Goal: Ask a question

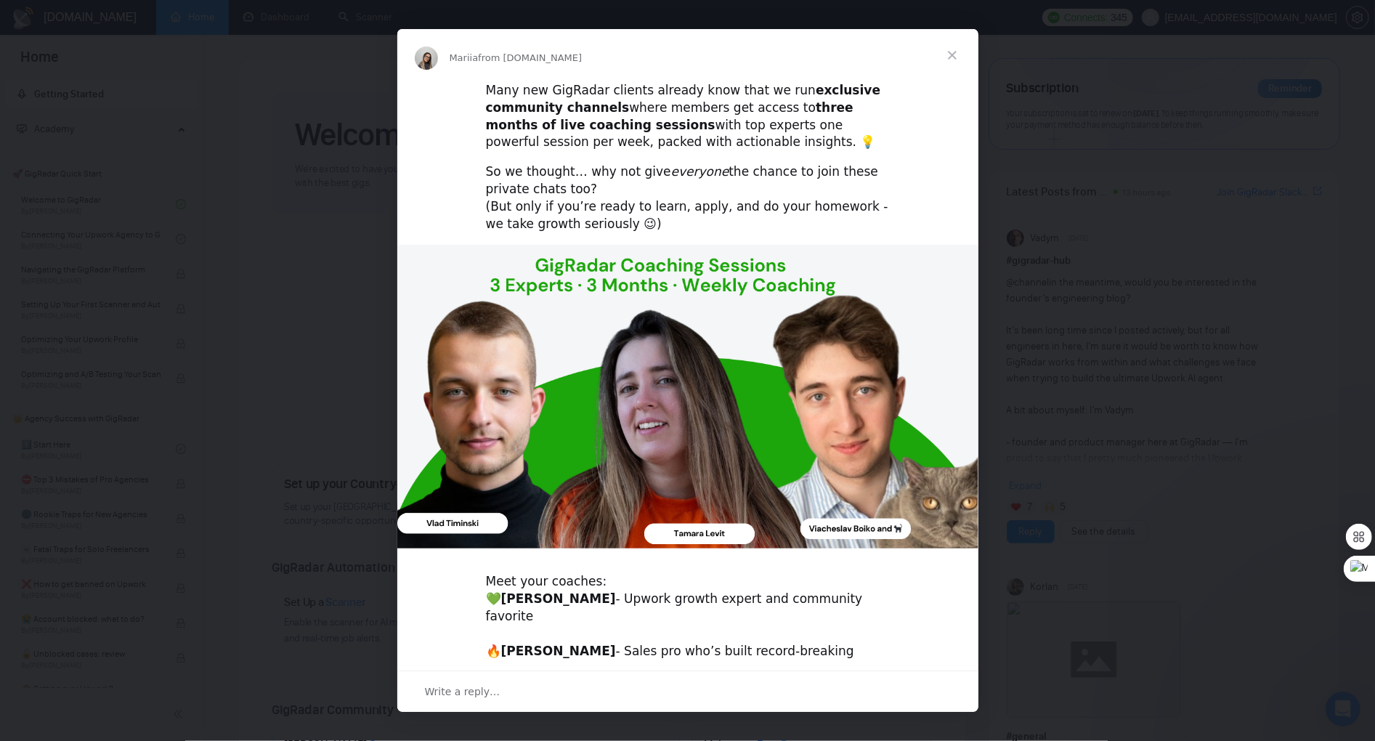
click at [948, 52] on span "Close" at bounding box center [952, 55] width 52 height 52
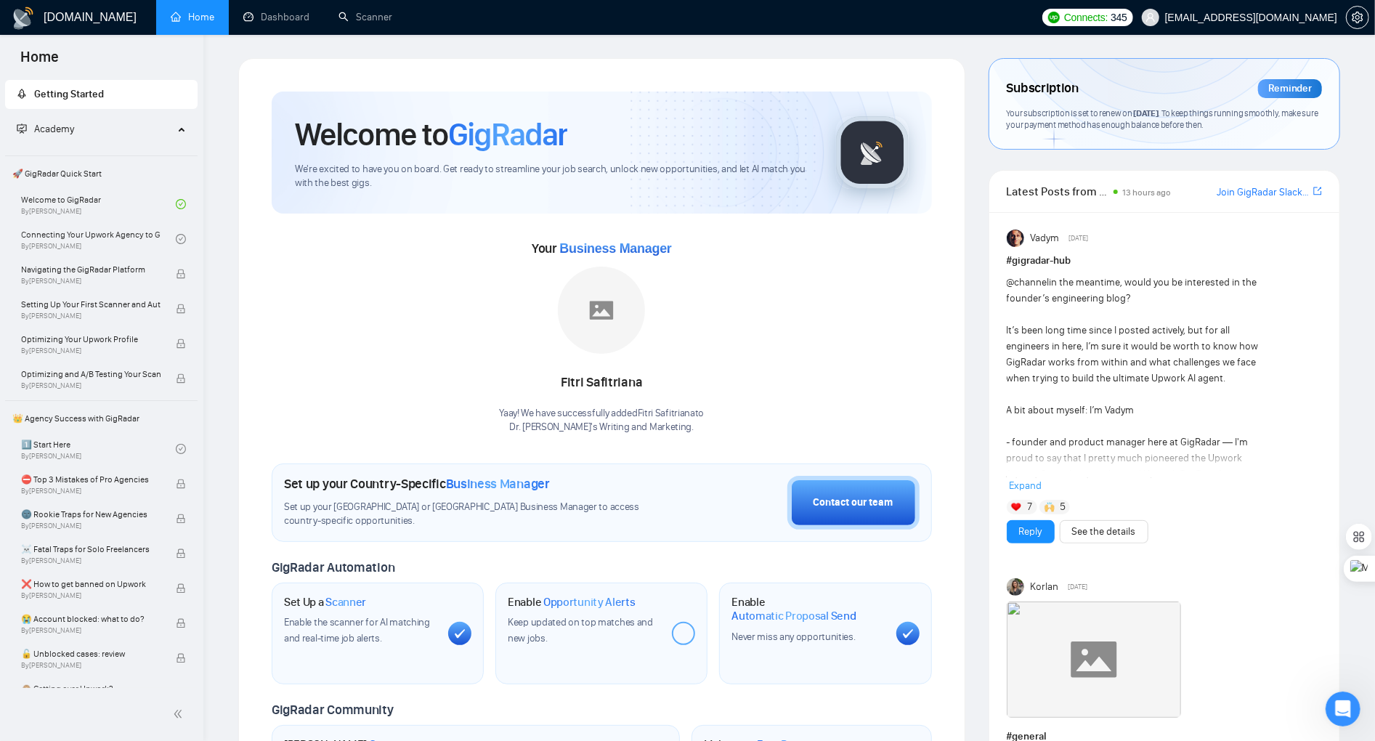
click at [1107, 20] on span "Connects:" at bounding box center [1086, 17] width 44 height 16
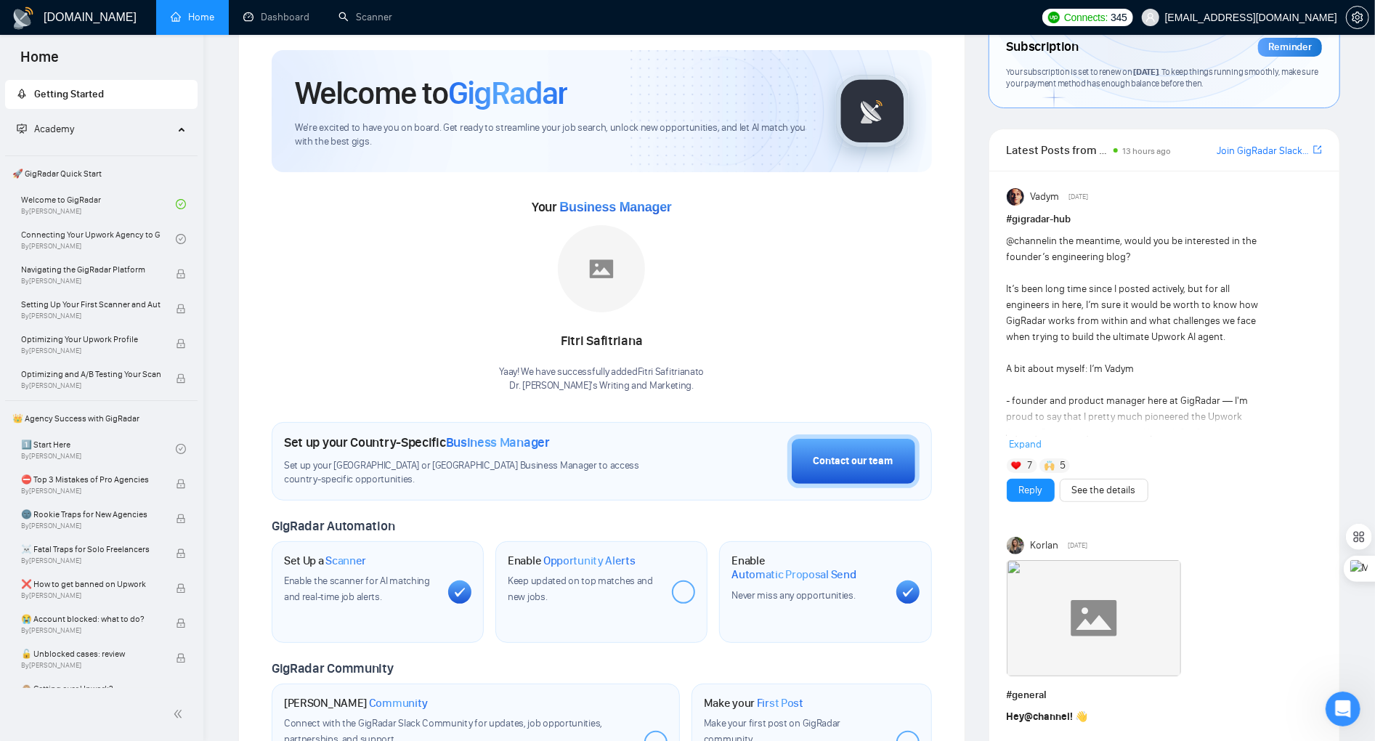
scroll to position [45, 0]
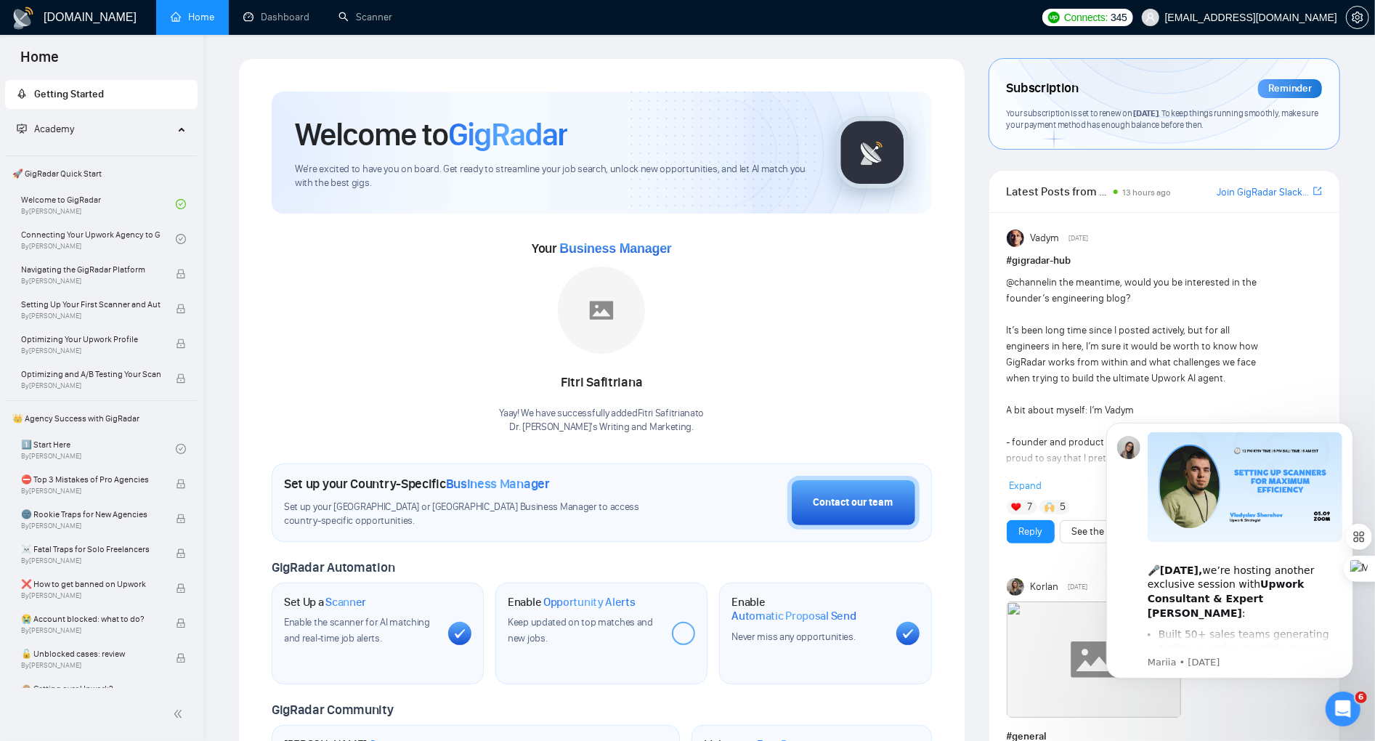
click at [1244, 17] on span "[EMAIL_ADDRESS][DOMAIN_NAME]" at bounding box center [1251, 17] width 172 height 0
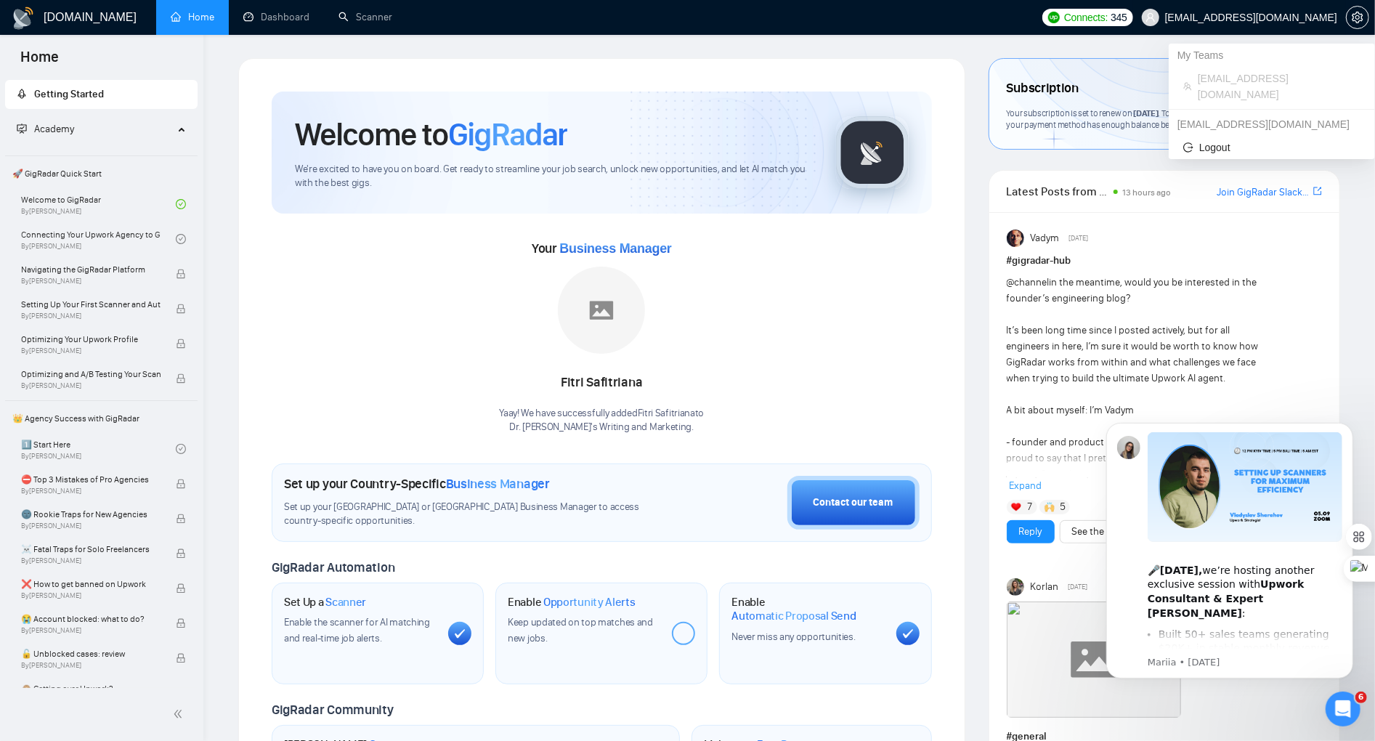
click at [1343, 23] on span "[EMAIL_ADDRESS][DOMAIN_NAME]" at bounding box center [1239, 17] width 213 height 46
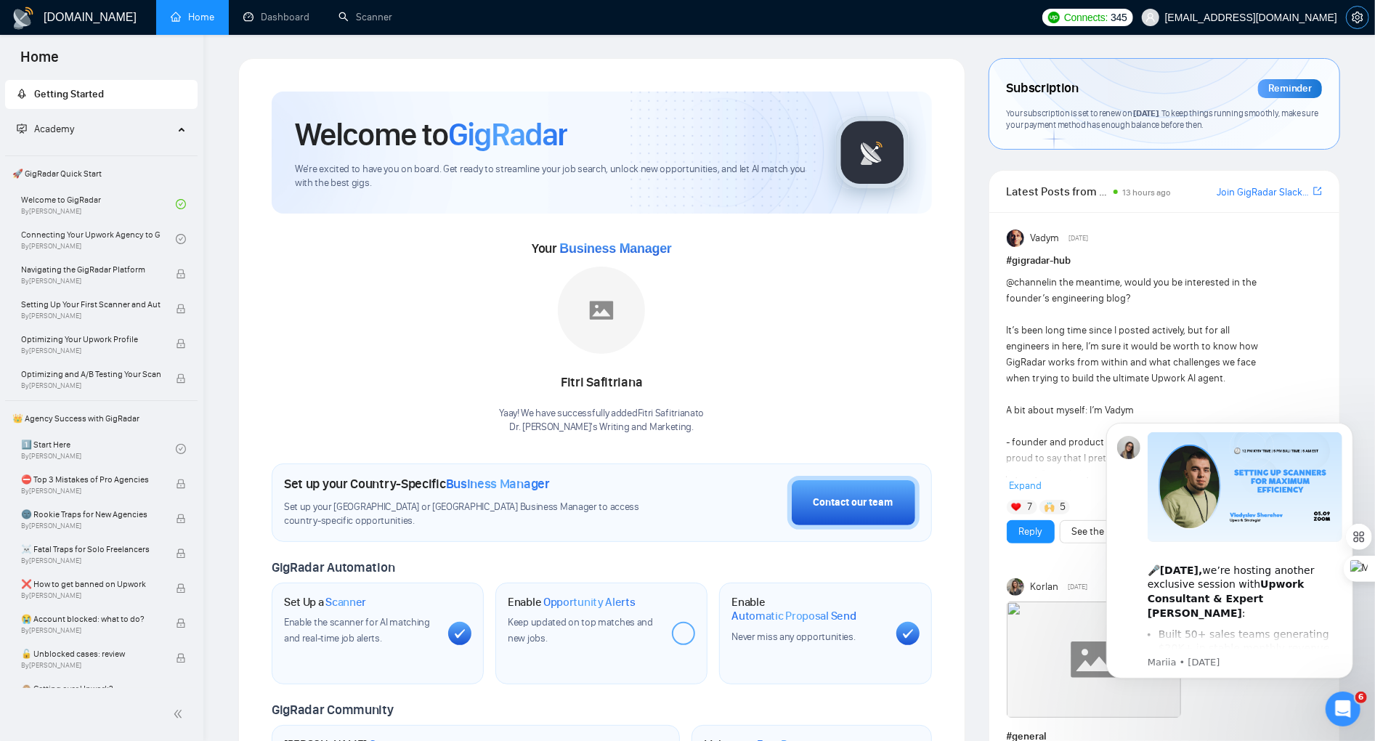
click at [1361, 18] on icon "setting" at bounding box center [1356, 18] width 11 height 12
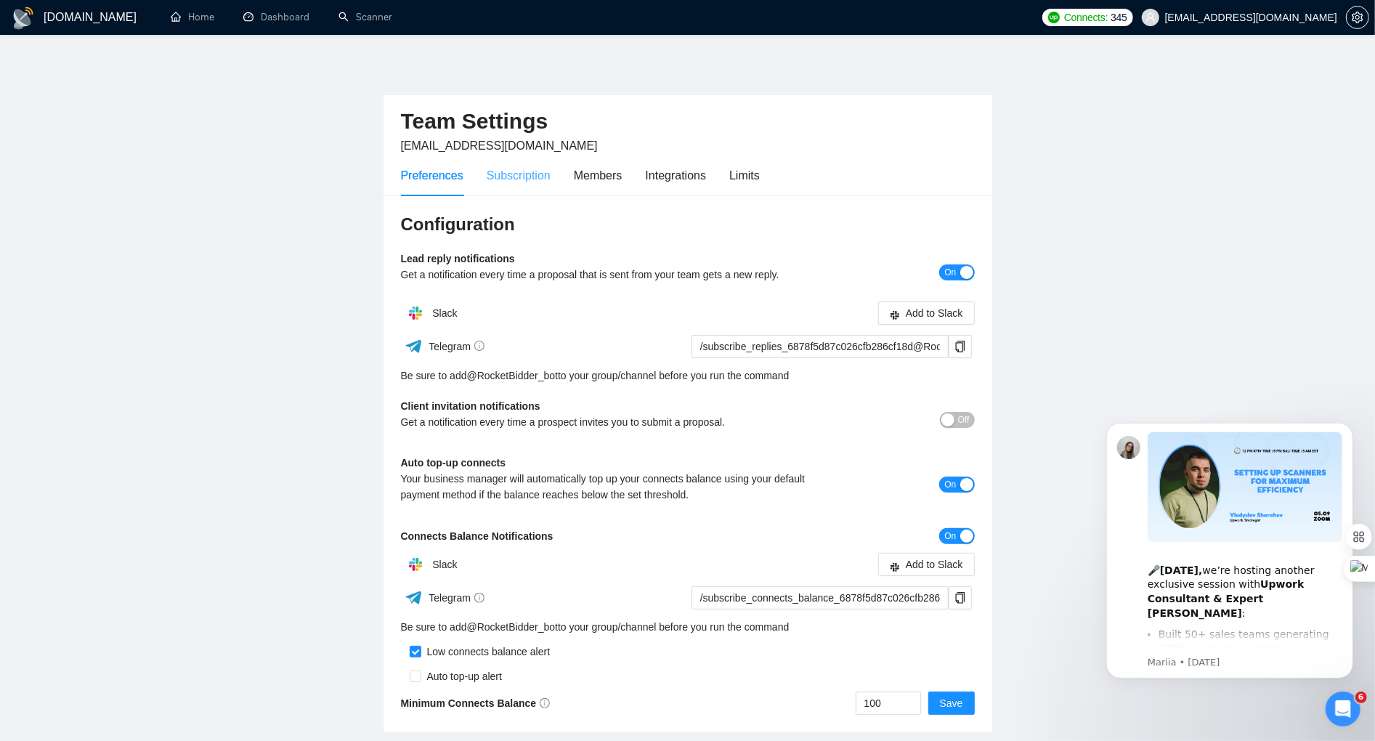
click at [504, 186] on div "Subscription" at bounding box center [519, 175] width 64 height 41
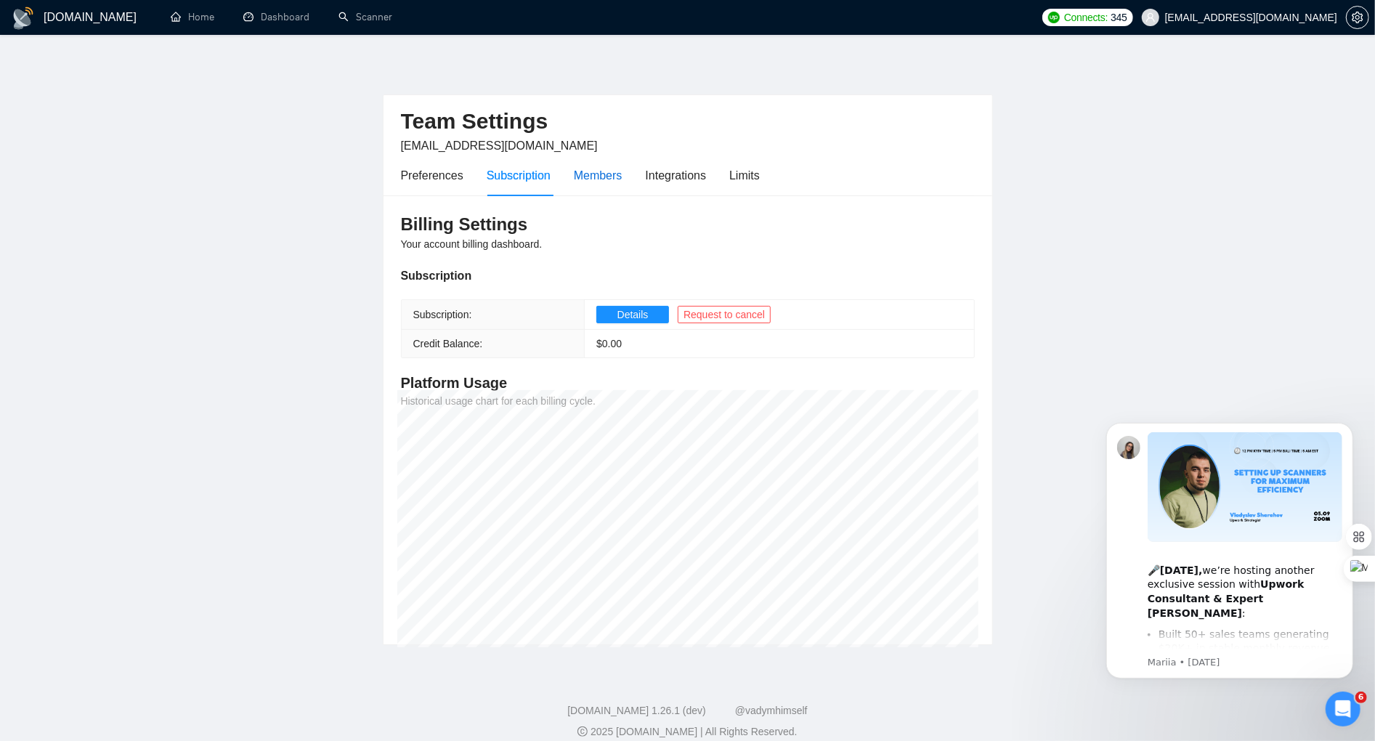
click at [611, 172] on div "Members" at bounding box center [598, 175] width 49 height 18
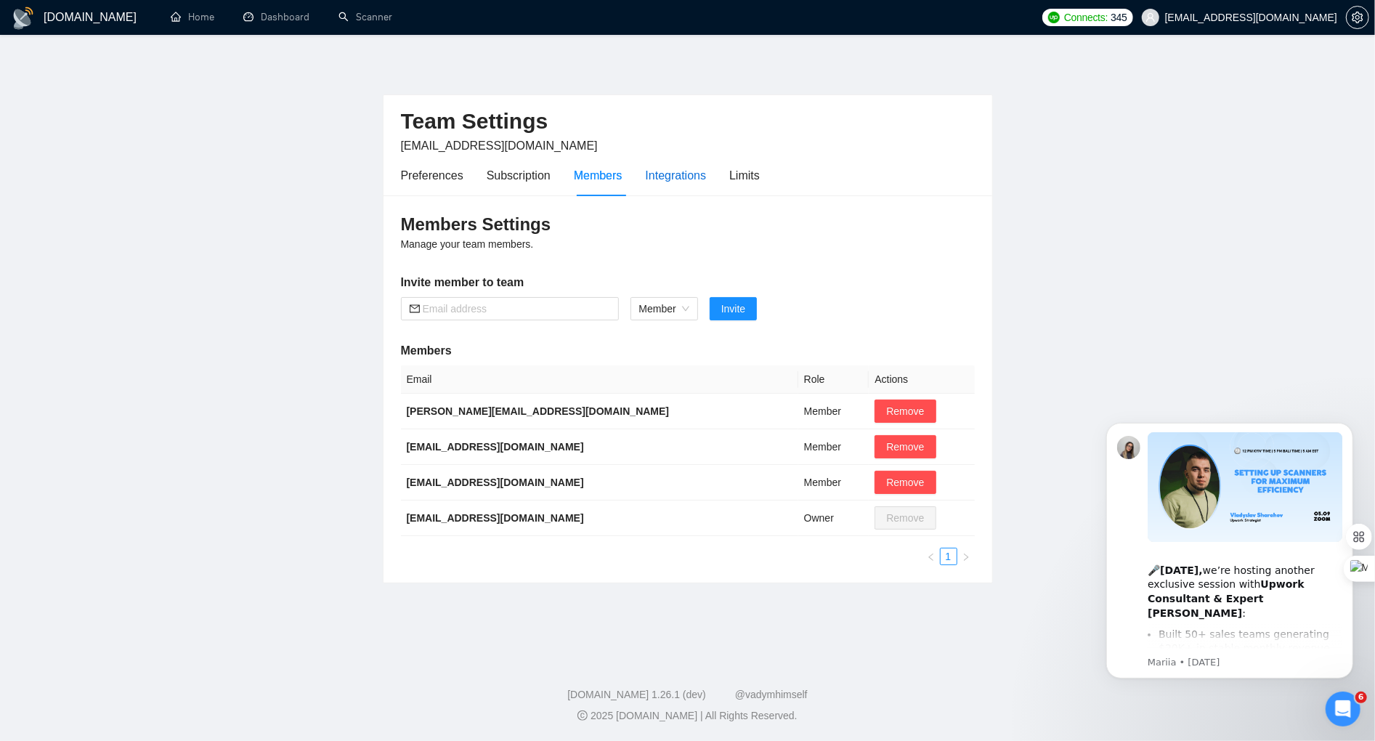
click at [664, 174] on div "Integrations" at bounding box center [676, 175] width 61 height 18
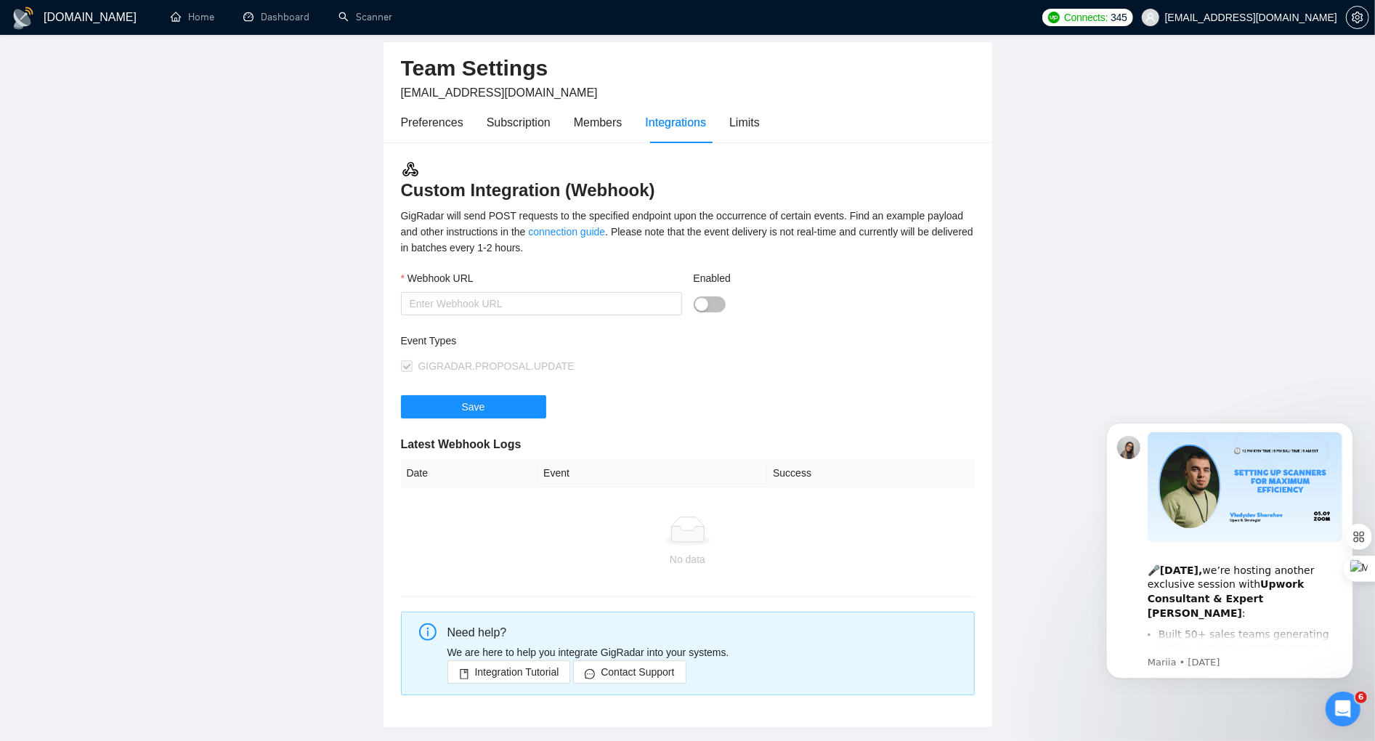
scroll to position [68, 0]
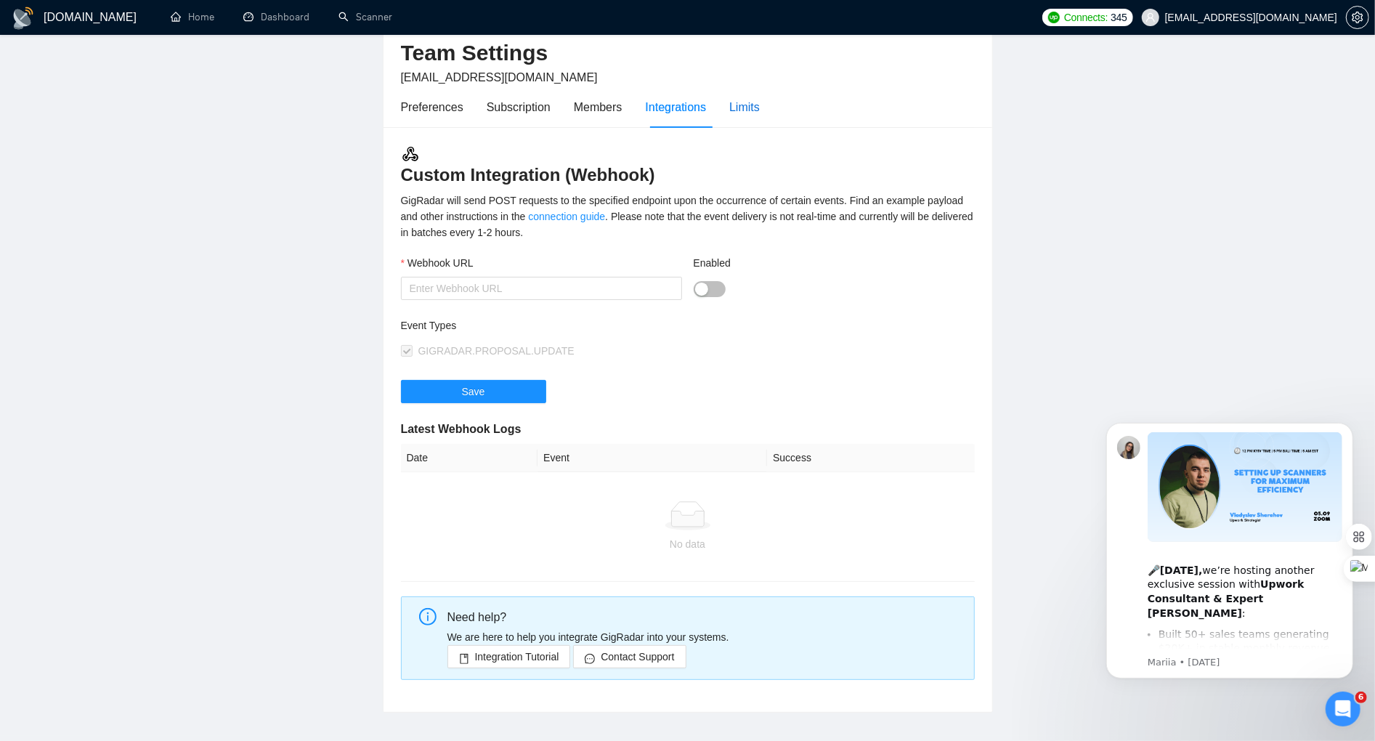
click at [760, 101] on div "Limits" at bounding box center [744, 107] width 30 height 18
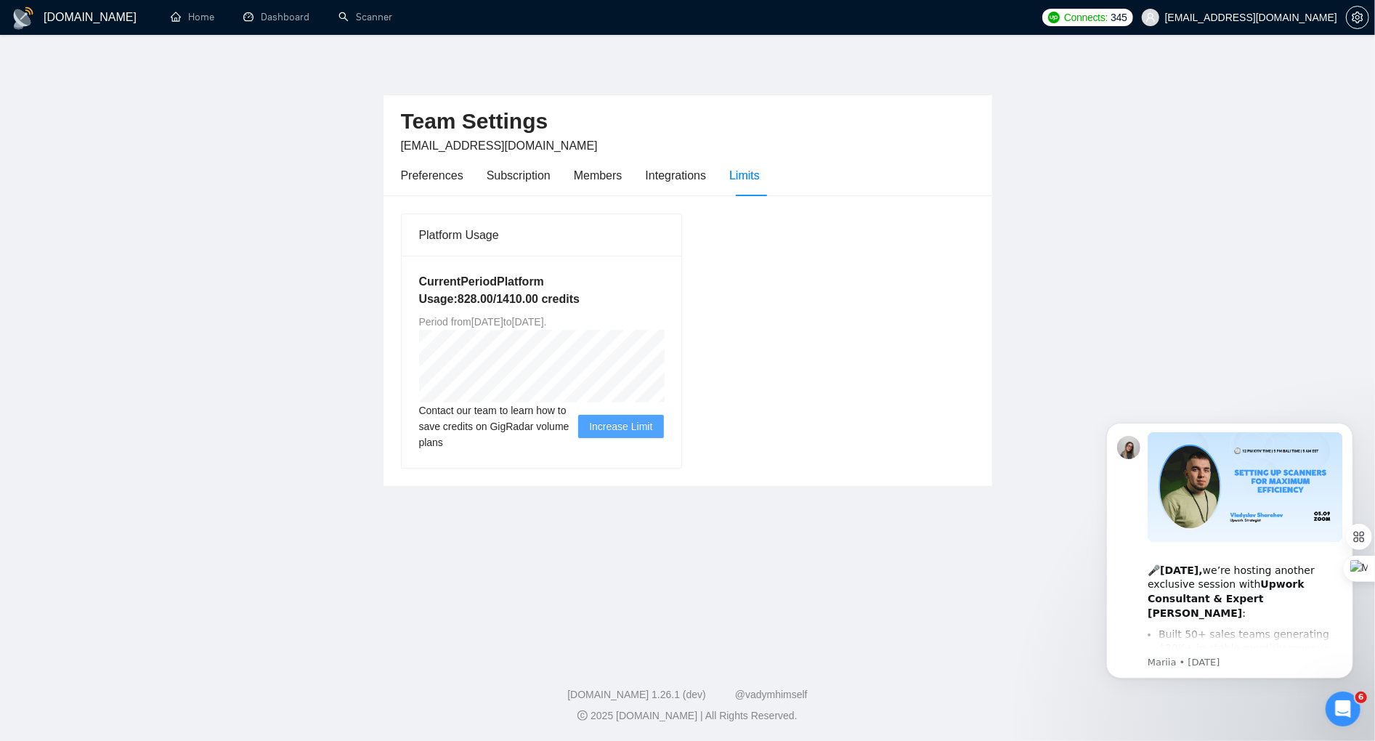
drag, startPoint x: 585, startPoint y: 426, endPoint x: 540, endPoint y: 418, distance: 45.0
click at [545, 419] on div "Contact our team to learn how to save credits on GigRadar volume plans Increase…" at bounding box center [541, 426] width 245 height 48
click at [540, 420] on span "Contact our team to learn how to save credits on GigRadar volume plans" at bounding box center [499, 426] width 160 height 48
click at [537, 177] on div "Subscription" at bounding box center [519, 175] width 64 height 18
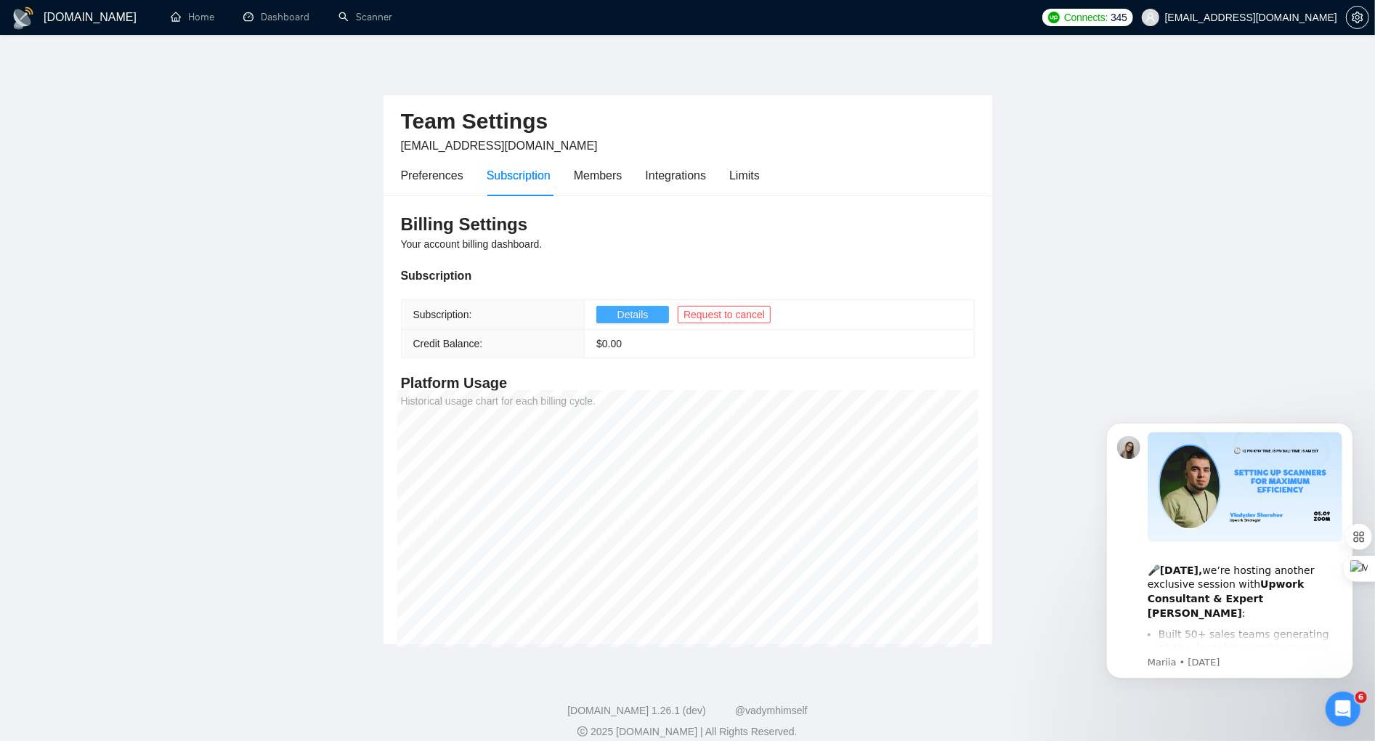
click at [653, 317] on button "Details" at bounding box center [632, 314] width 73 height 17
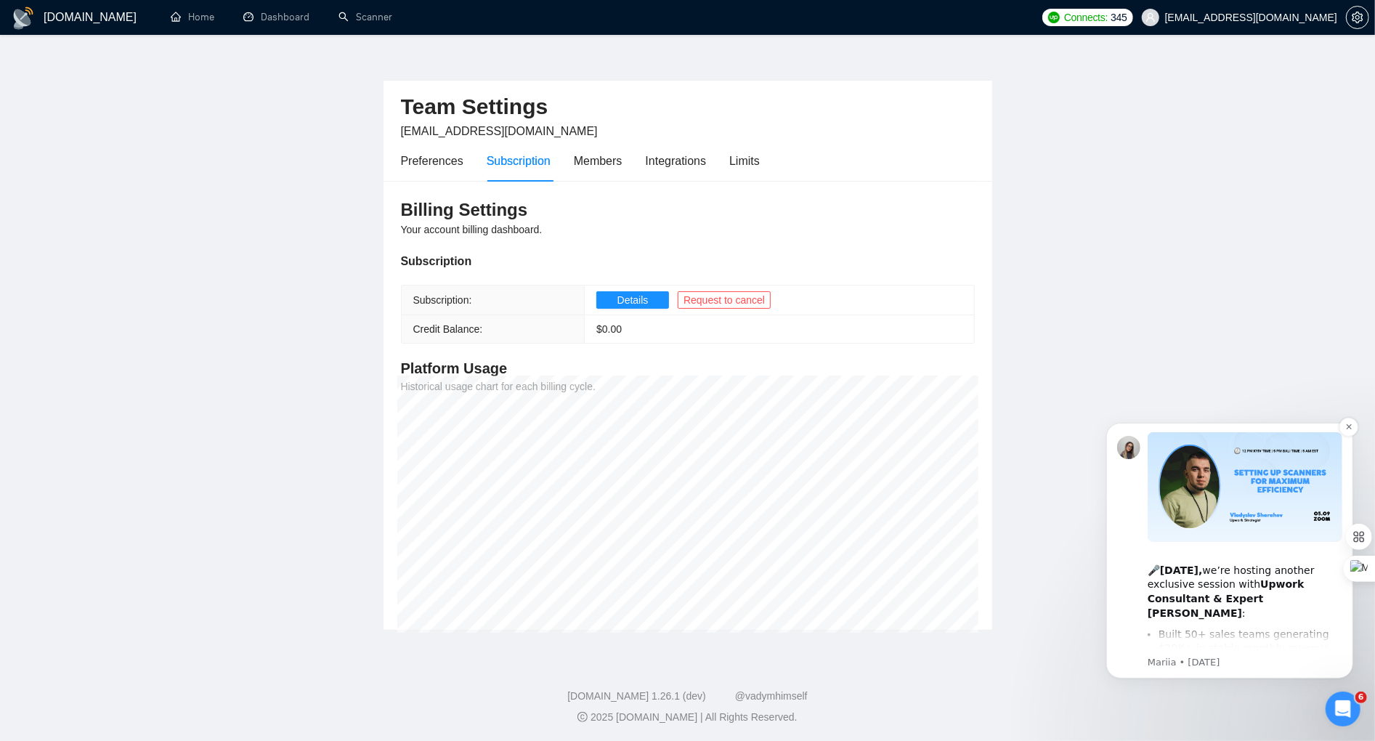
click at [1184, 667] on p "Mariia • 5w ago" at bounding box center [1244, 661] width 195 height 13
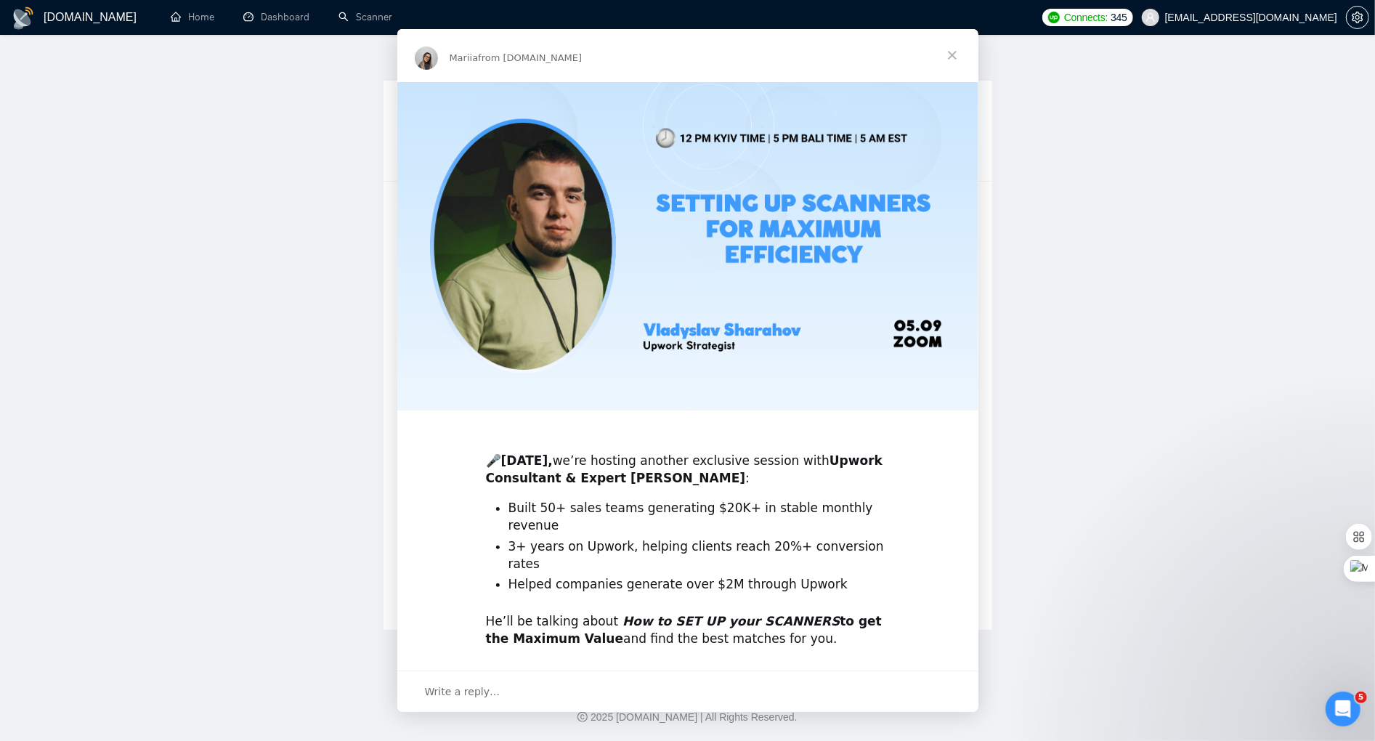
scroll to position [0, 0]
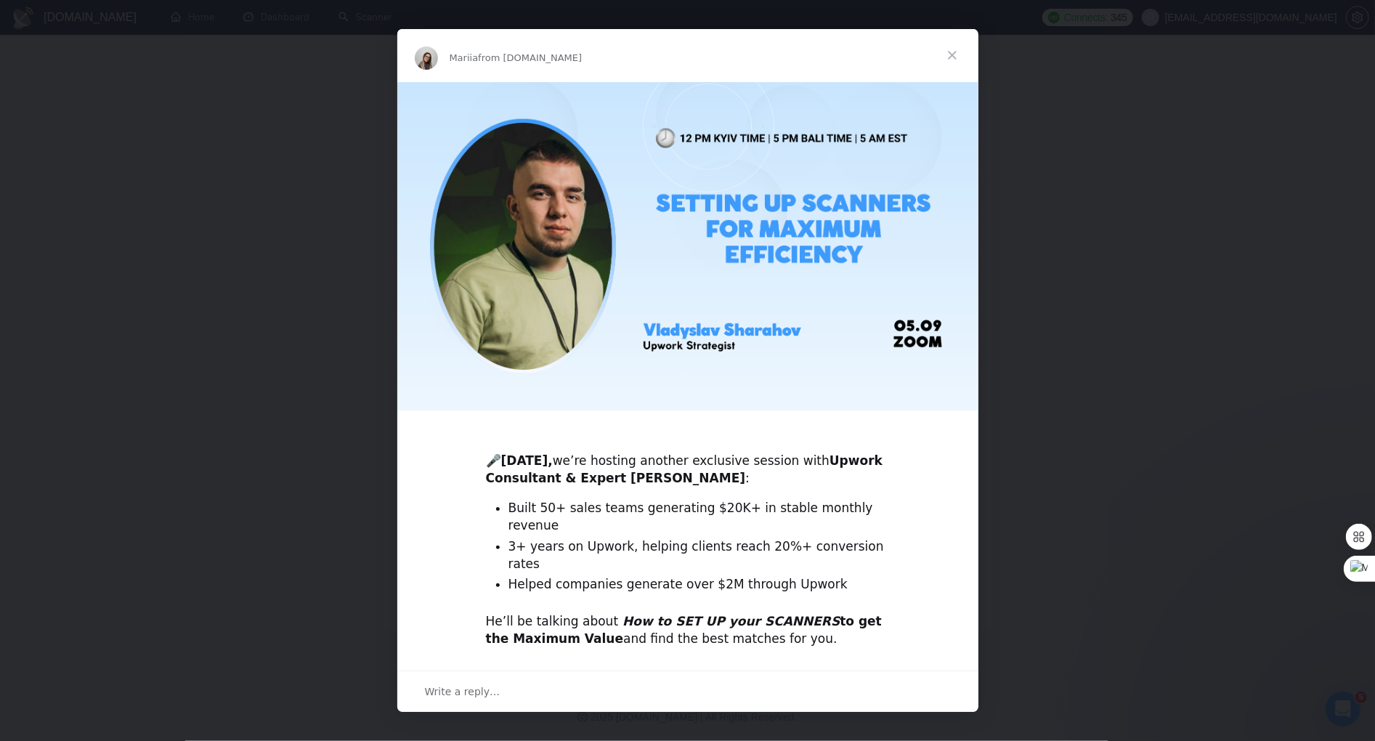
click at [1231, 546] on div "Intercom messenger" at bounding box center [687, 370] width 1375 height 741
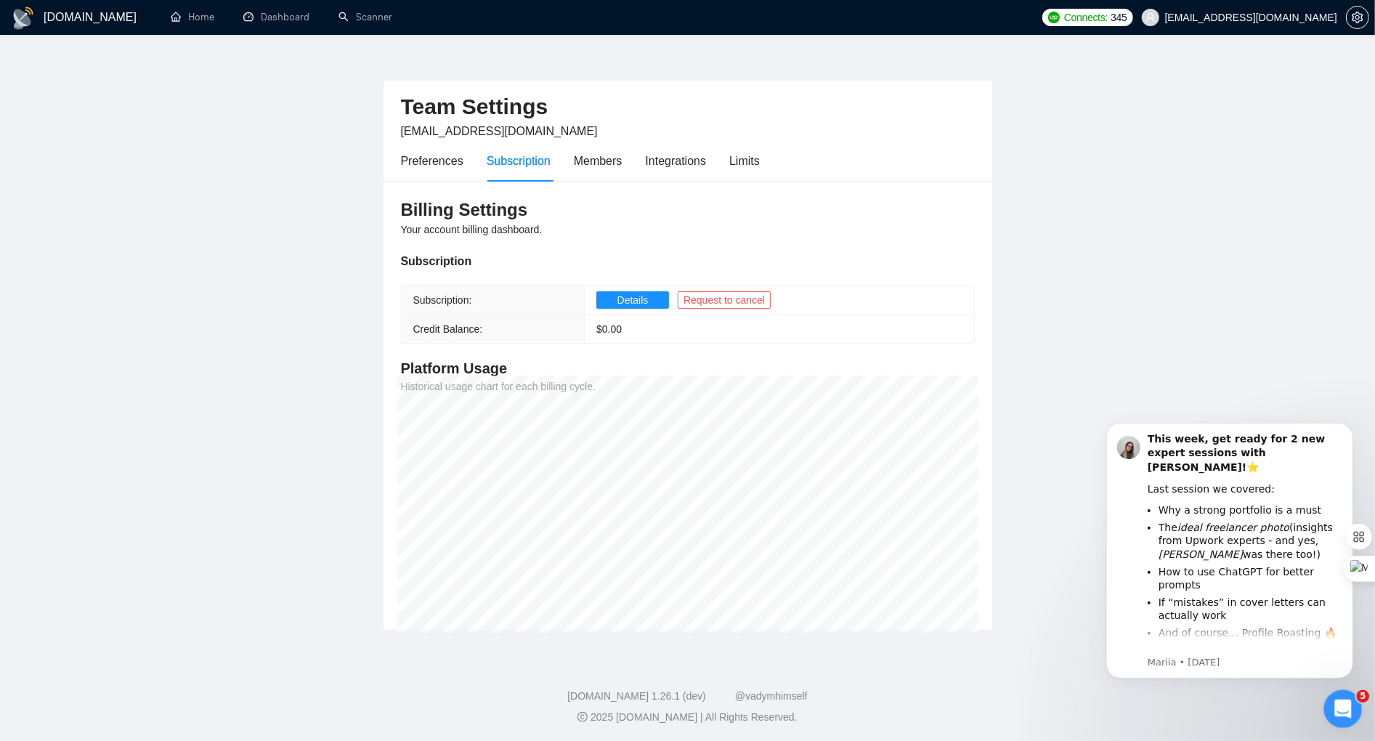
click at [1342, 702] on icon "Open Intercom Messenger" at bounding box center [1341, 707] width 24 height 24
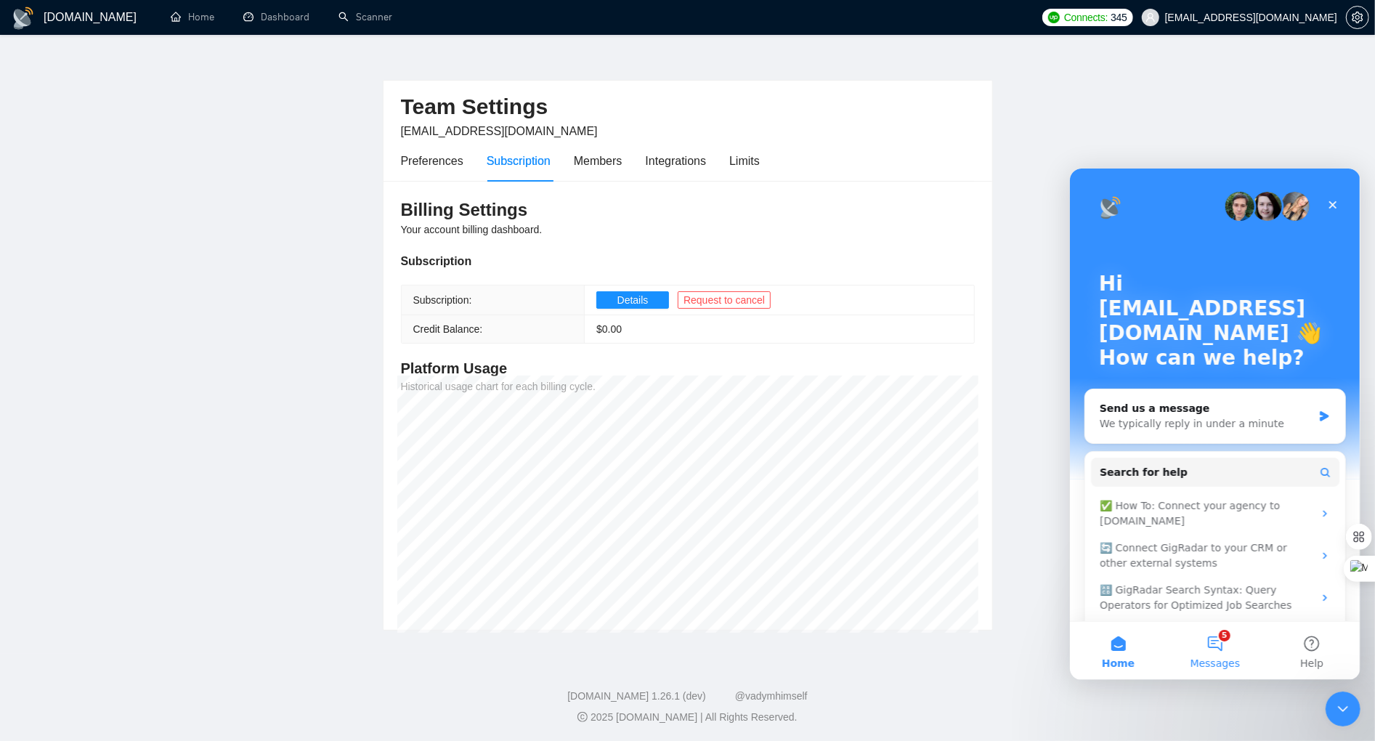
click at [1223, 639] on button "5 Messages" at bounding box center [1213, 650] width 97 height 58
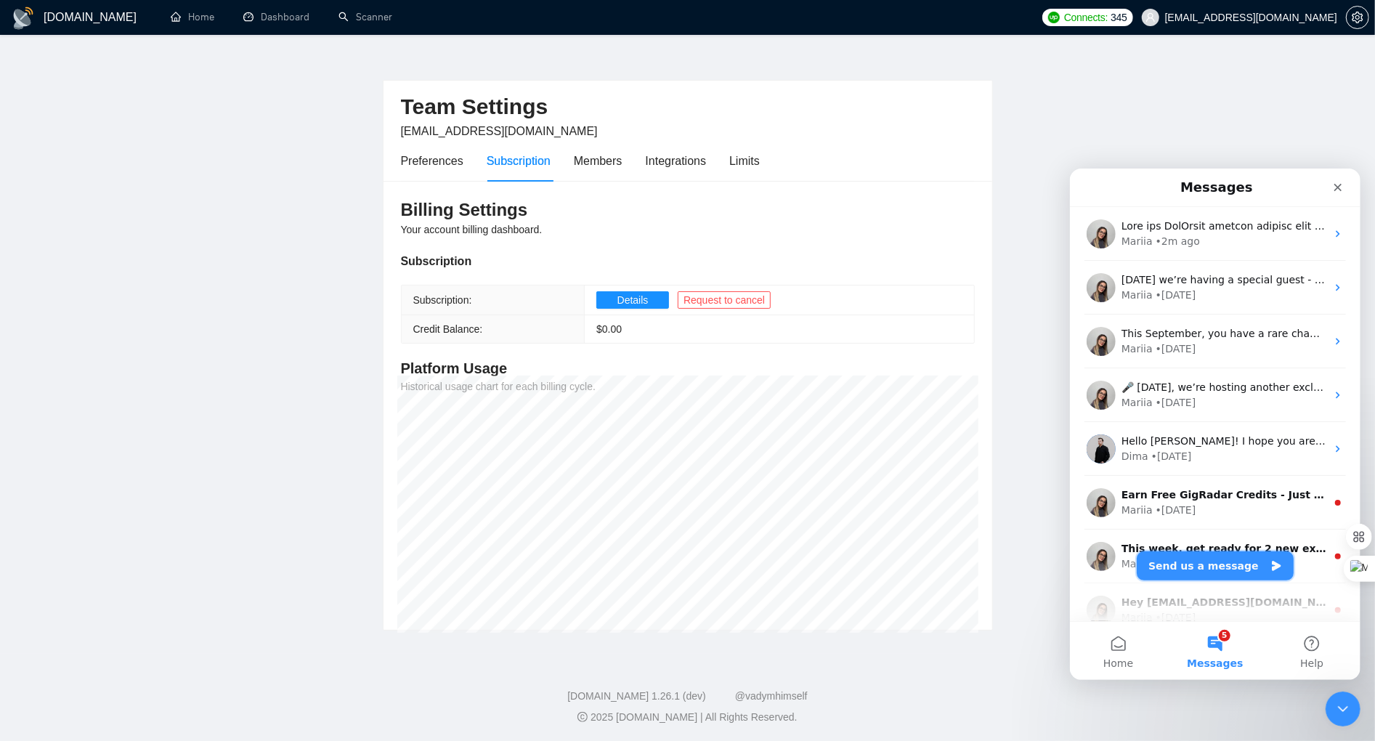
click at [1222, 574] on button "Send us a message" at bounding box center [1214, 564] width 157 height 29
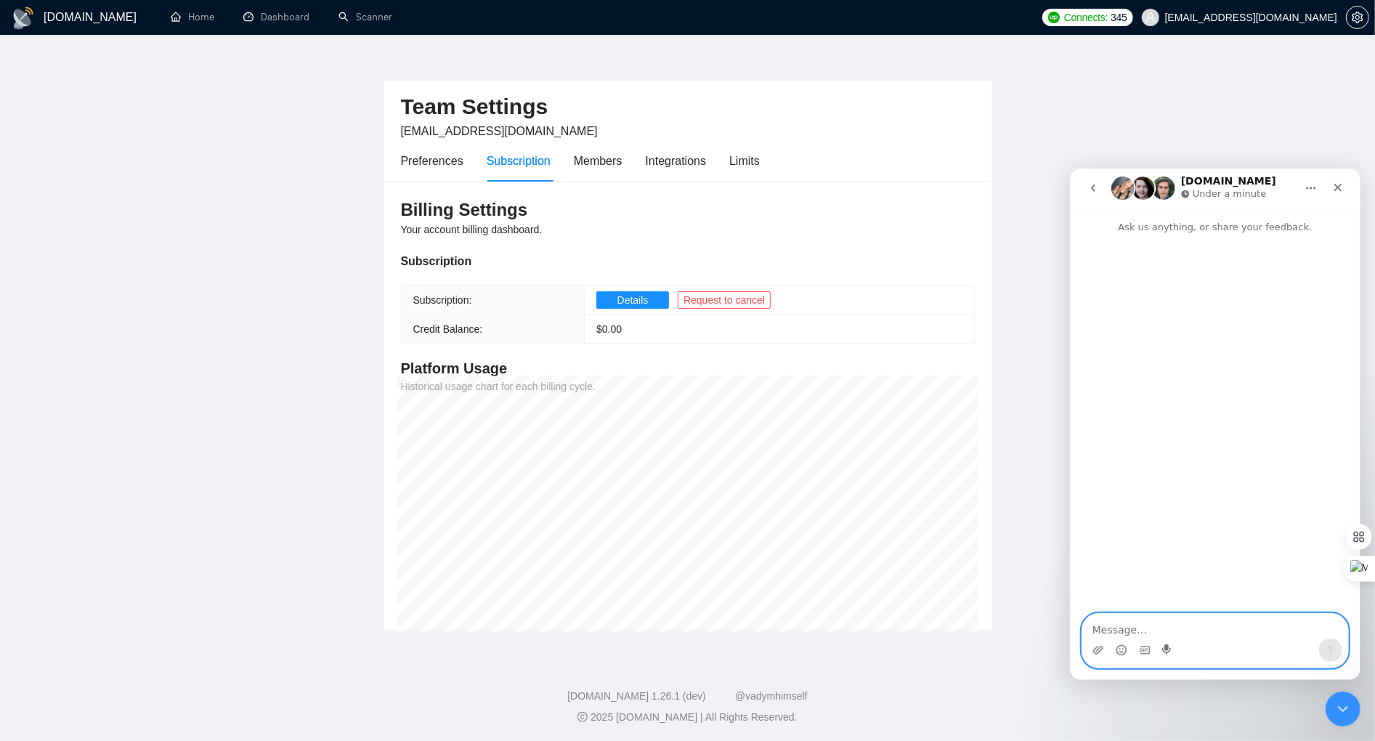
click at [1162, 649] on icon "Start recording" at bounding box center [1167, 649] width 12 height 12
click at [1129, 614] on textarea "Message…" at bounding box center [1214, 625] width 266 height 25
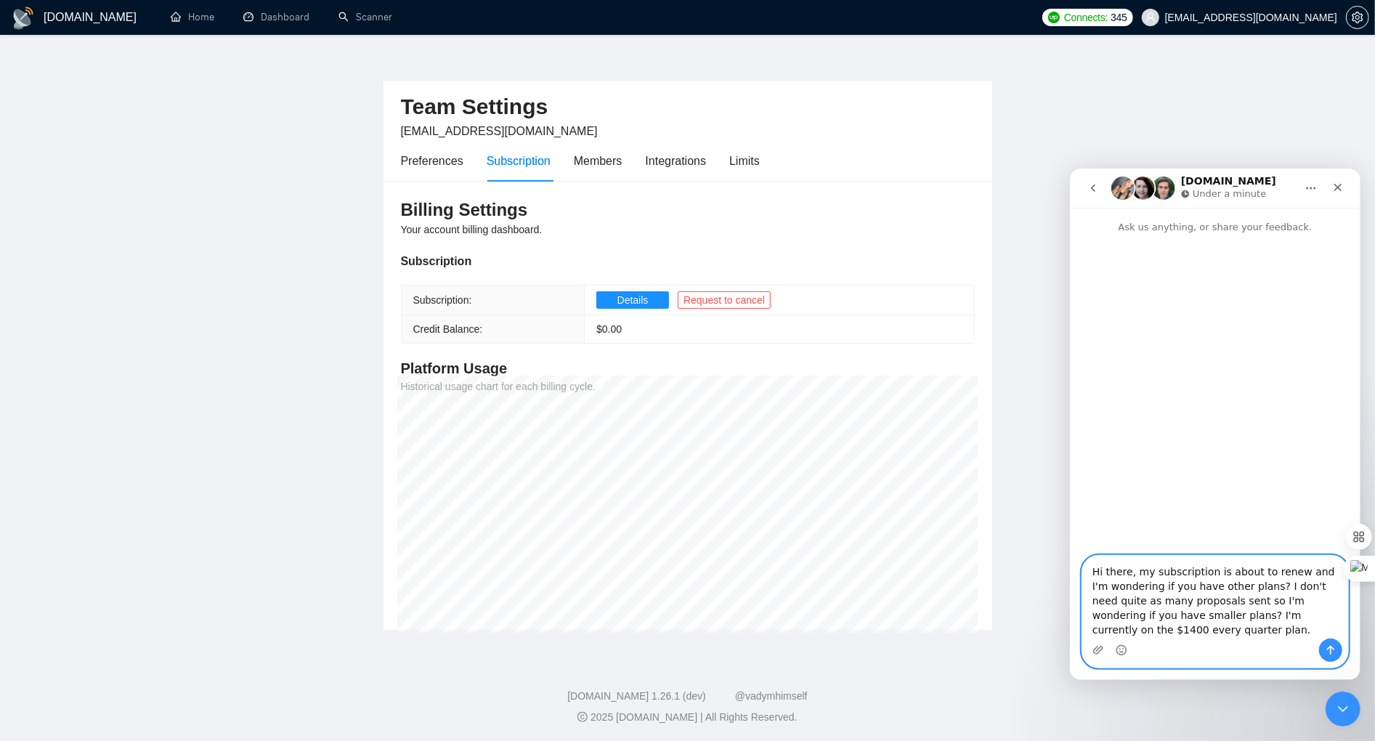
type textarea "Hi there, my subscription is about to renew and I'm wondering if you have other…"
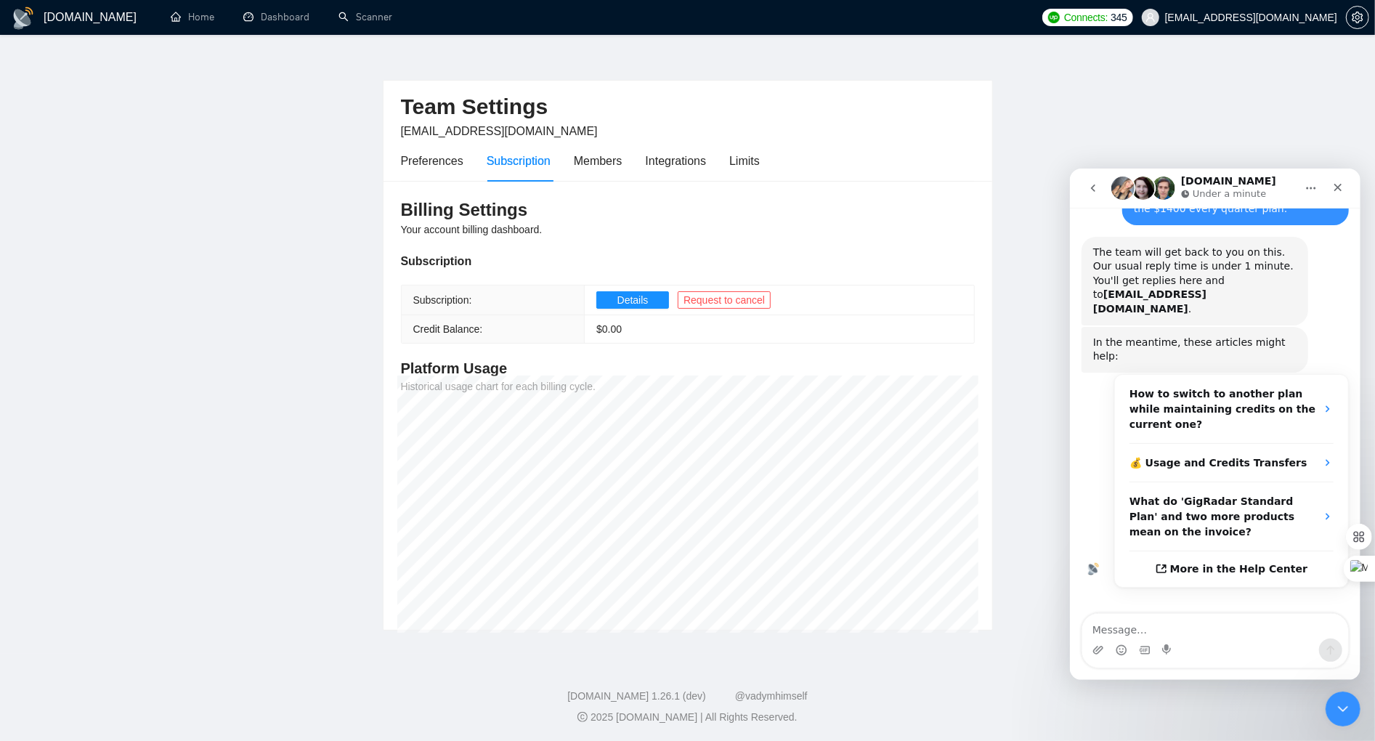
scroll to position [131, 0]
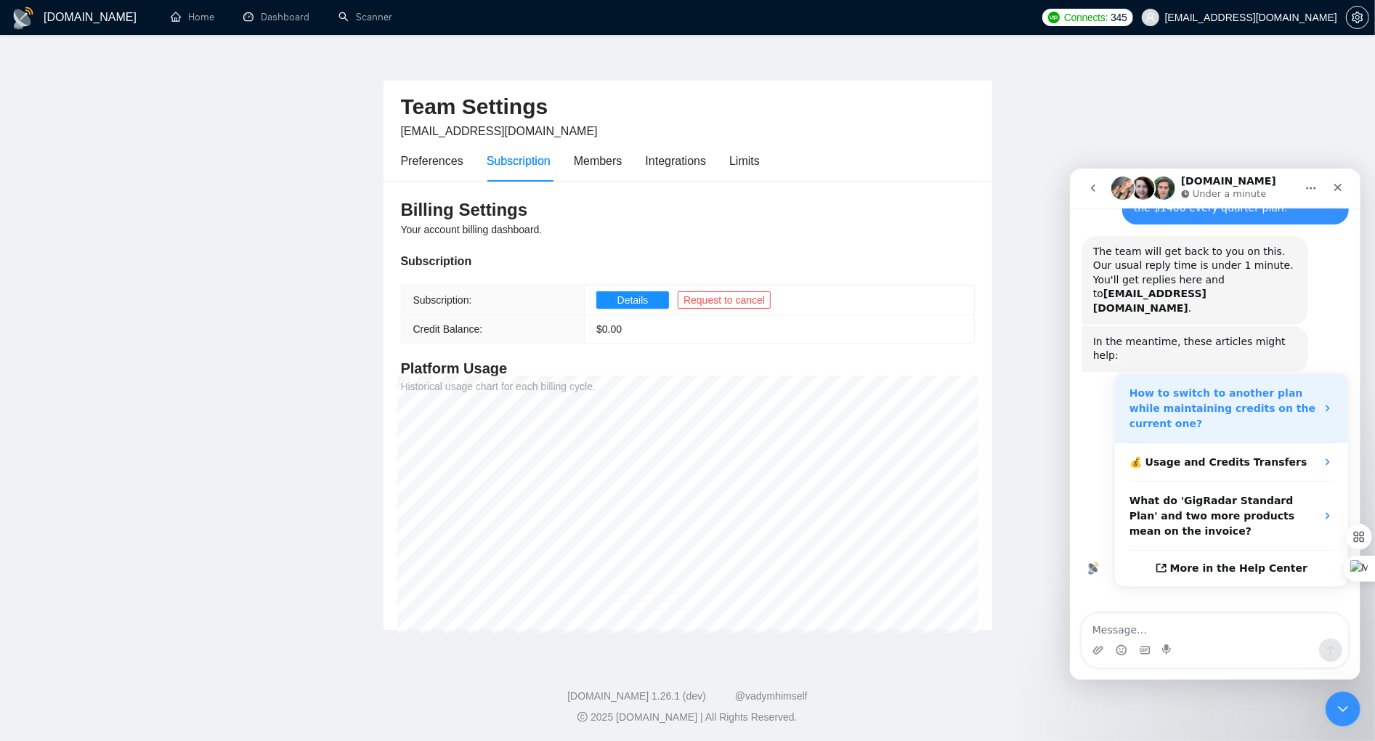
click at [1146, 394] on strong "How to switch to another plan while maintaining credits on the current one?" at bounding box center [1221, 407] width 186 height 42
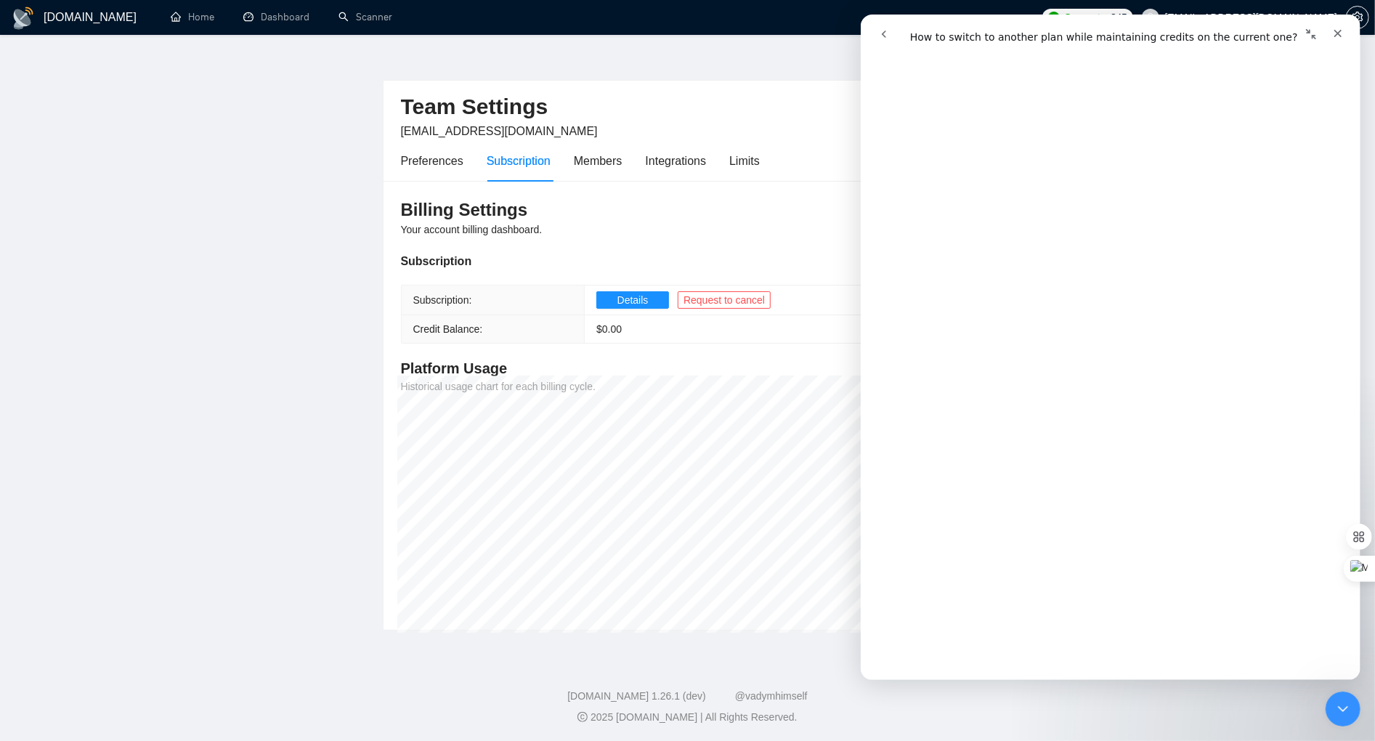
scroll to position [526, 0]
click at [884, 32] on icon "go back" at bounding box center [883, 34] width 12 height 12
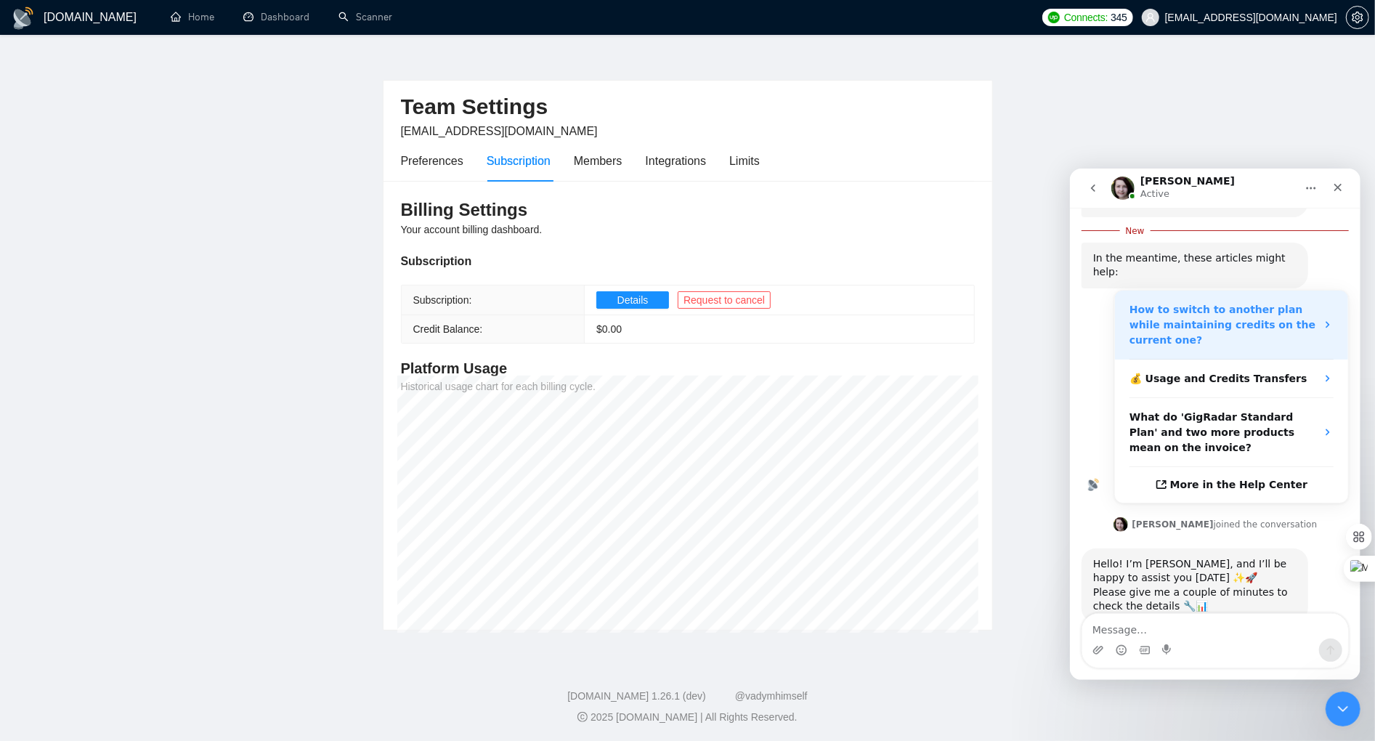
scroll to position [248, 0]
